Goal: Information Seeking & Learning: Learn about a topic

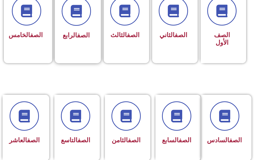
scroll to position [177, 0]
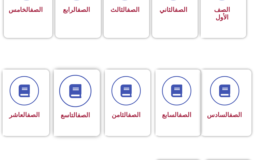
click at [73, 95] on icon at bounding box center [75, 91] width 14 height 14
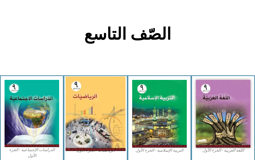
scroll to position [152, 0]
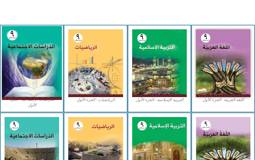
click at [33, 72] on img at bounding box center [32, 63] width 60 height 74
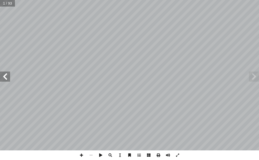
click at [8, 79] on span at bounding box center [5, 77] width 10 height 10
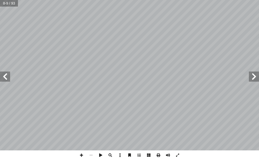
click at [8, 79] on span at bounding box center [5, 77] width 10 height 10
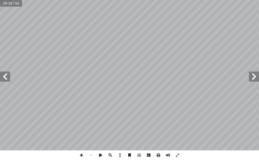
click at [8, 79] on span at bounding box center [5, 77] width 10 height 10
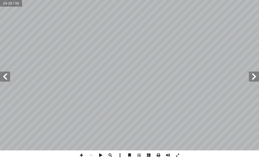
click at [8, 79] on span at bounding box center [5, 77] width 10 height 10
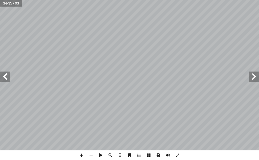
click at [8, 79] on span at bounding box center [5, 77] width 10 height 10
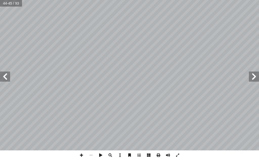
click at [8, 79] on span at bounding box center [5, 77] width 10 height 10
click at [81, 156] on span at bounding box center [82, 155] width 10 height 10
click at [84, 154] on span at bounding box center [82, 155] width 10 height 10
click at [81, 157] on span at bounding box center [82, 155] width 10 height 10
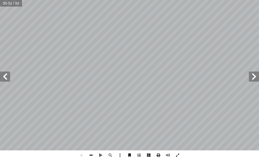
click at [94, 156] on span at bounding box center [91, 155] width 10 height 10
click at [9, 81] on span at bounding box center [5, 77] width 10 height 10
click at [81, 157] on span at bounding box center [82, 155] width 10 height 10
click at [2, 77] on span at bounding box center [5, 77] width 10 height 10
click at [81, 155] on span at bounding box center [82, 155] width 10 height 10
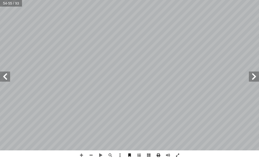
click at [257, 77] on span at bounding box center [254, 77] width 10 height 10
click at [83, 157] on span at bounding box center [82, 155] width 10 height 10
click at [92, 156] on span at bounding box center [91, 155] width 10 height 10
click at [3, 76] on span at bounding box center [5, 77] width 10 height 10
